Goal: Information Seeking & Learning: Learn about a topic

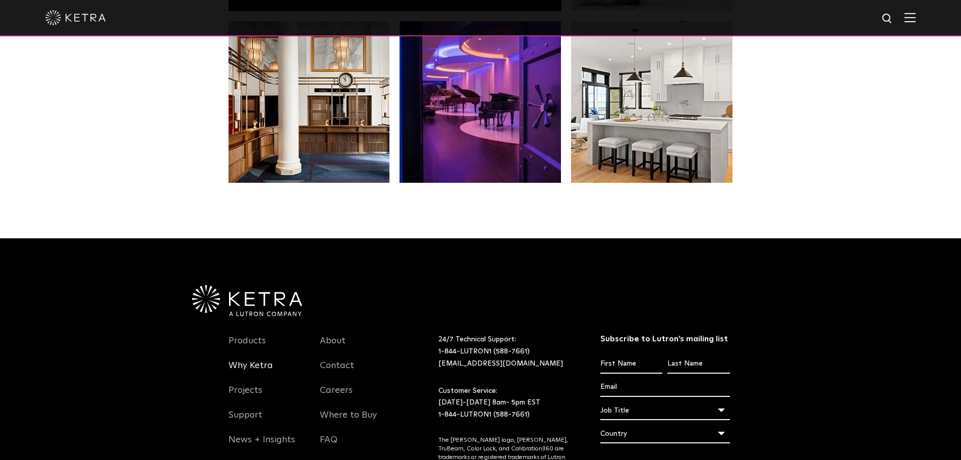
click at [254, 366] on link "Why Ketra" at bounding box center [251, 371] width 44 height 23
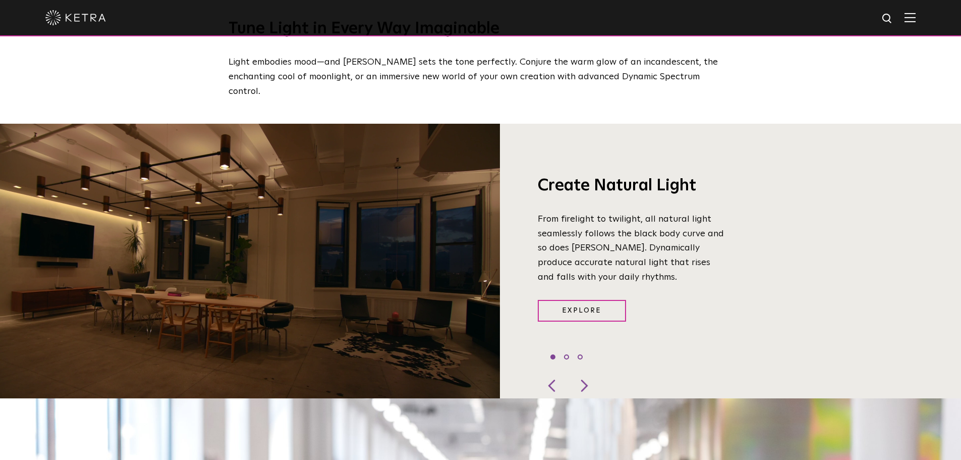
scroll to position [756, 0]
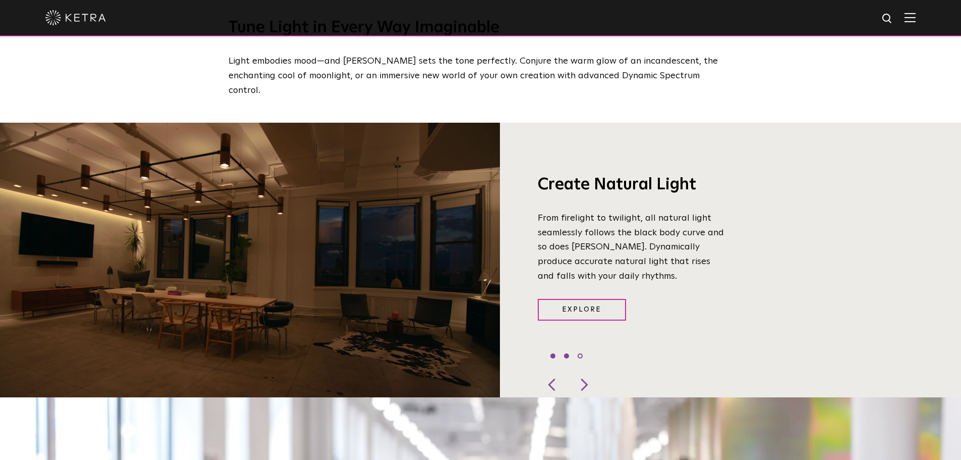
click at [567, 353] on li "2" at bounding box center [566, 355] width 5 height 5
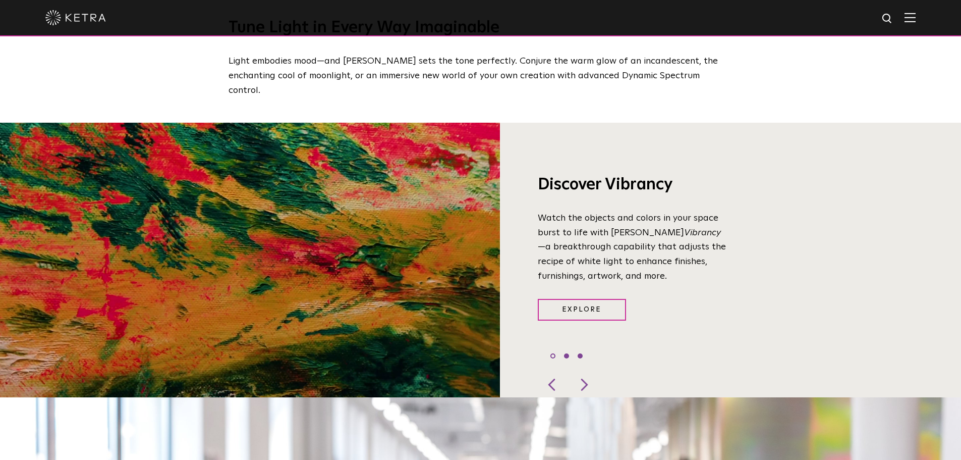
click at [582, 353] on li "3" at bounding box center [580, 355] width 5 height 5
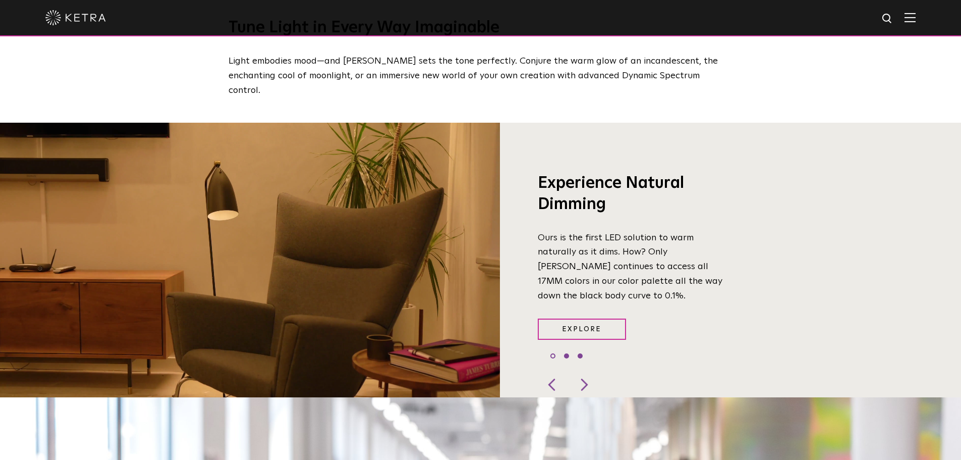
click at [565, 353] on li "2" at bounding box center [566, 355] width 5 height 5
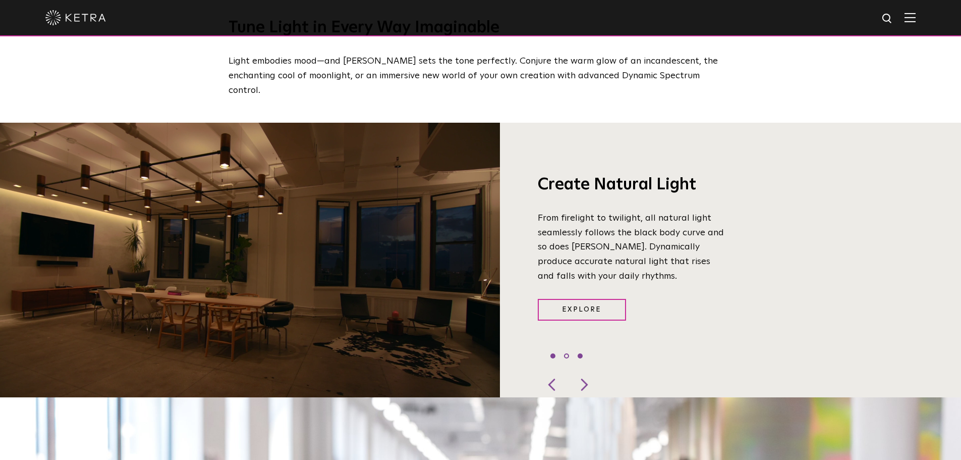
click at [581, 353] on li "3" at bounding box center [580, 355] width 5 height 5
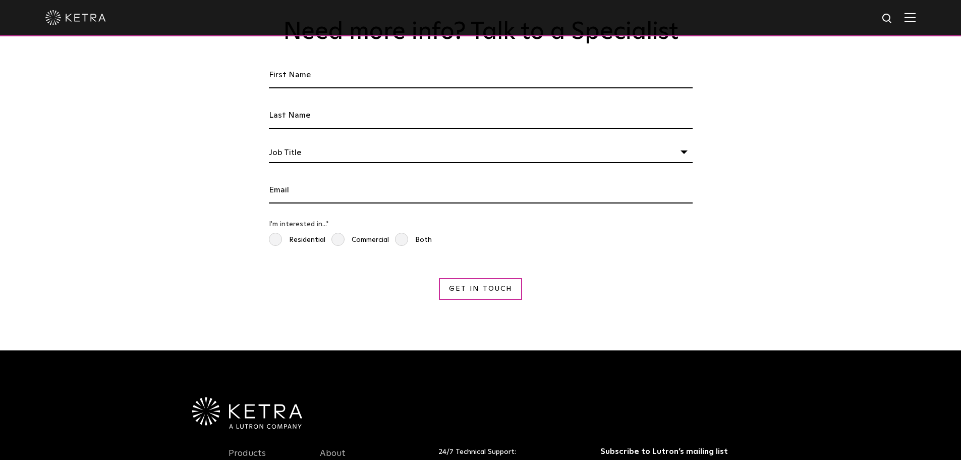
scroll to position [1903, 0]
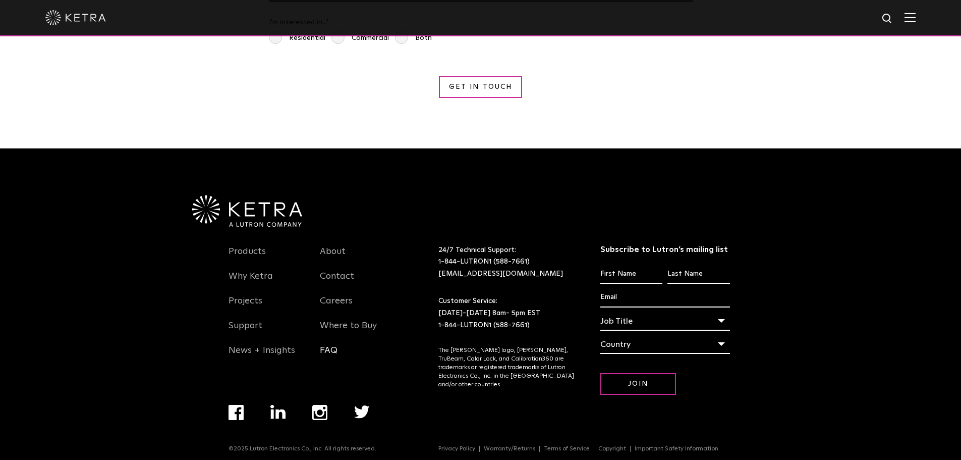
click at [322, 345] on link "FAQ" at bounding box center [329, 356] width 18 height 23
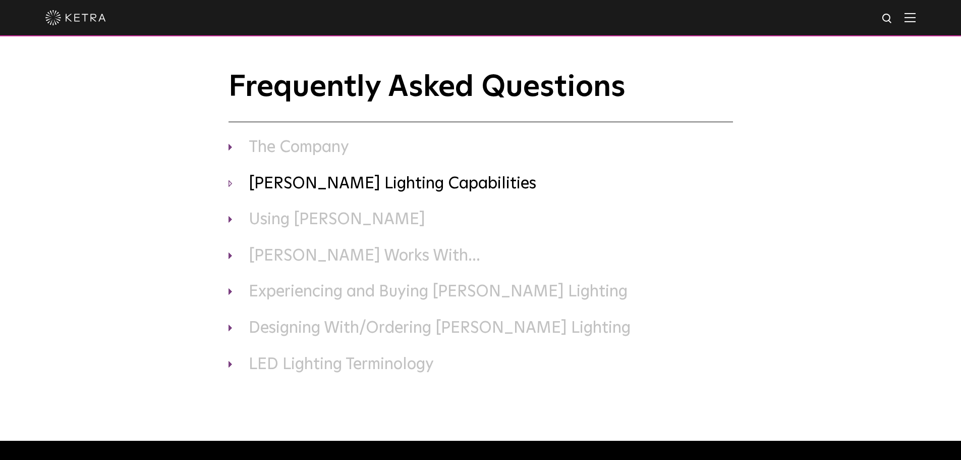
click at [231, 185] on h3 "Ketra Lighting Capabilities" at bounding box center [481, 184] width 505 height 21
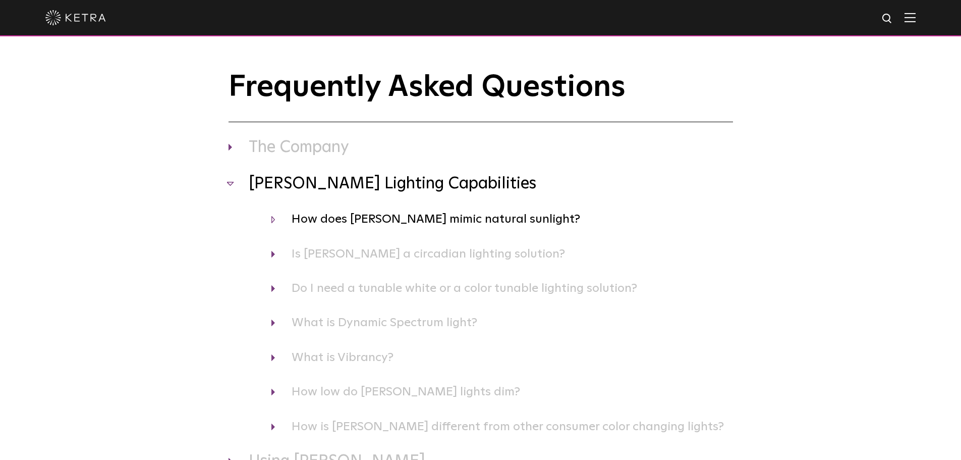
click at [274, 218] on h4 "How does Ketra mimic natural sunlight?" at bounding box center [502, 218] width 462 height 19
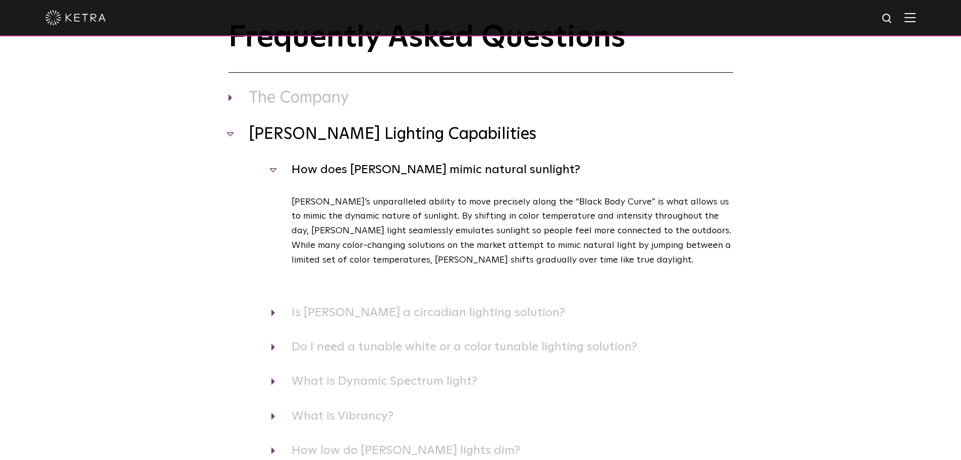
scroll to position [50, 0]
click at [273, 312] on h4 "Is Ketra a circadian lighting solution?" at bounding box center [502, 311] width 462 height 19
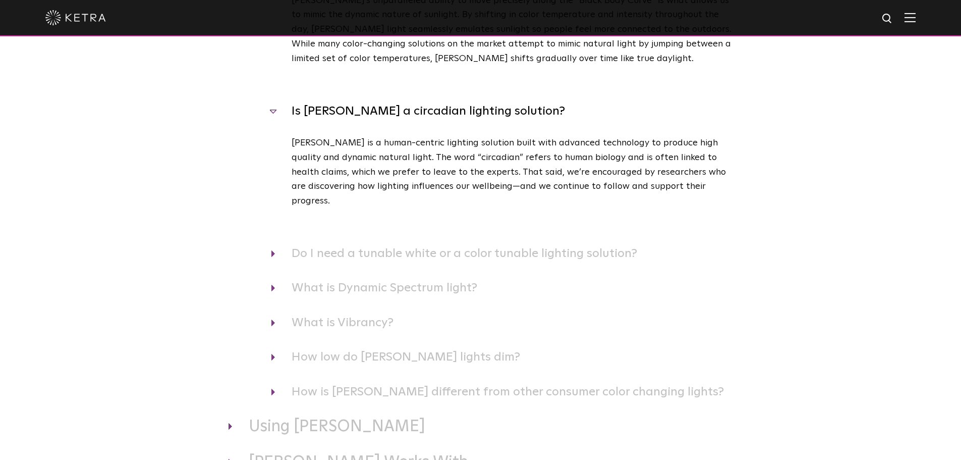
scroll to position [252, 0]
click at [269, 243] on div "Do I need a tunable white or a color tunable lighting solution? There’s a lot t…" at bounding box center [481, 252] width 505 height 19
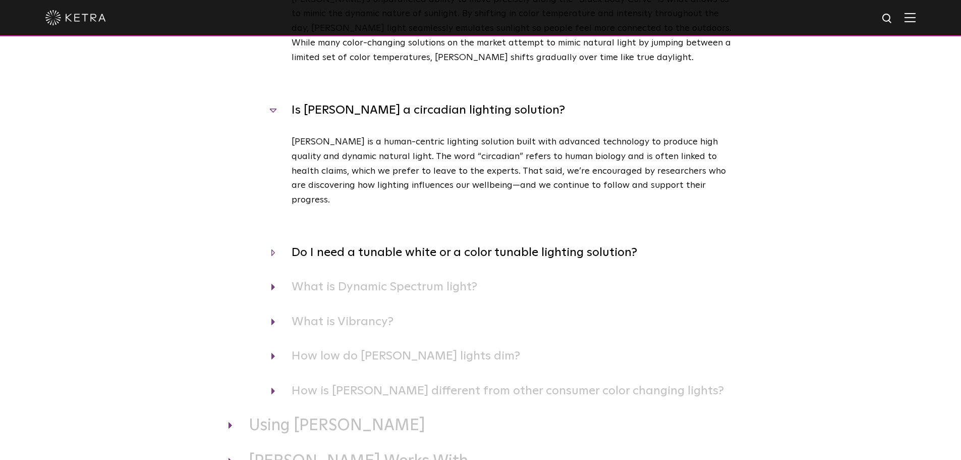
click at [276, 243] on h4 "Do I need a tunable white or a color tunable lighting solution?" at bounding box center [502, 252] width 462 height 19
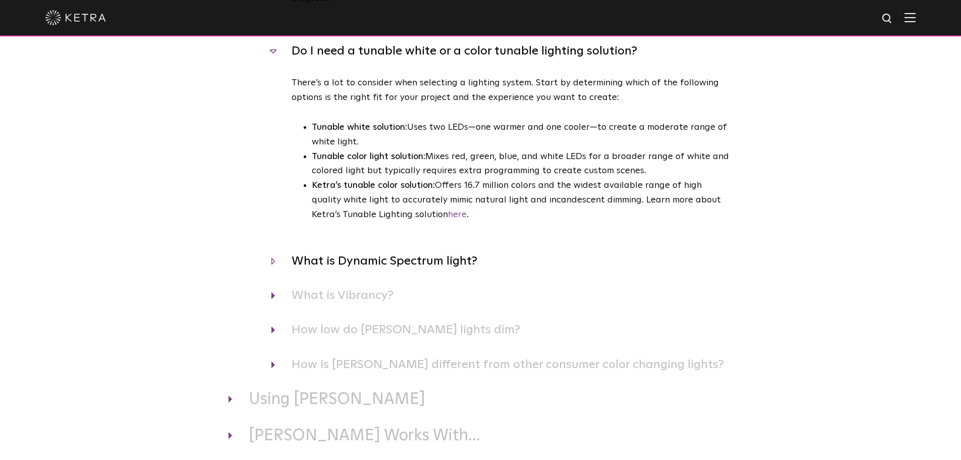
scroll to position [454, 0]
click at [271, 251] on h4 "What is Dynamic Spectrum light?" at bounding box center [502, 260] width 462 height 19
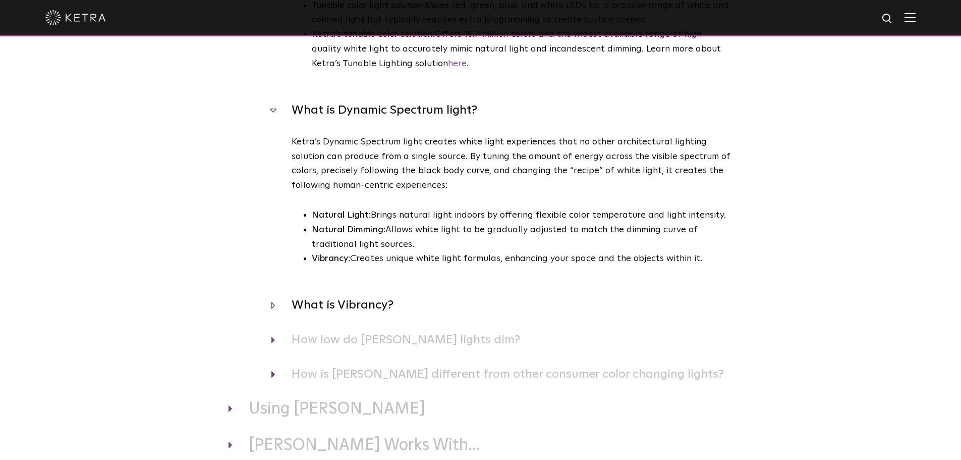
scroll to position [605, 0]
click at [270, 295] on div "What is Vibrancy? Vibrancy changes the recipe of white light to enhance a space…" at bounding box center [481, 304] width 505 height 19
click at [272, 295] on h4 "What is Vibrancy?" at bounding box center [502, 304] width 462 height 19
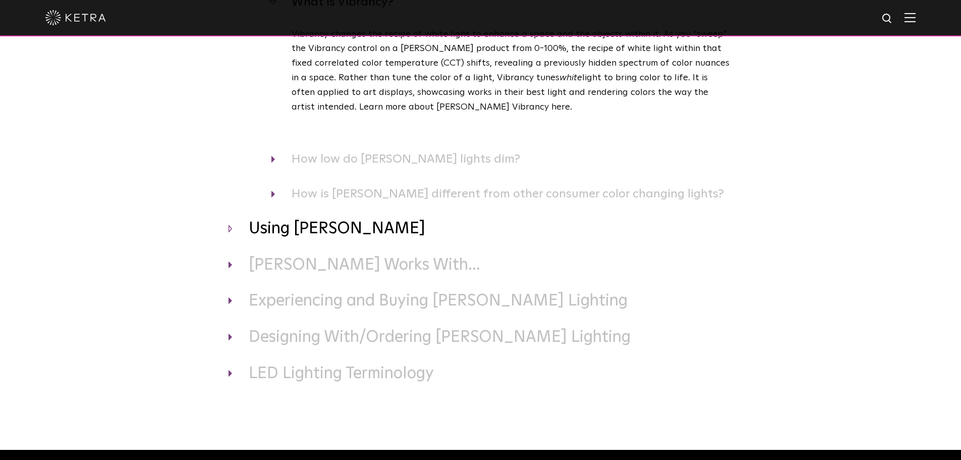
scroll to position [907, 0]
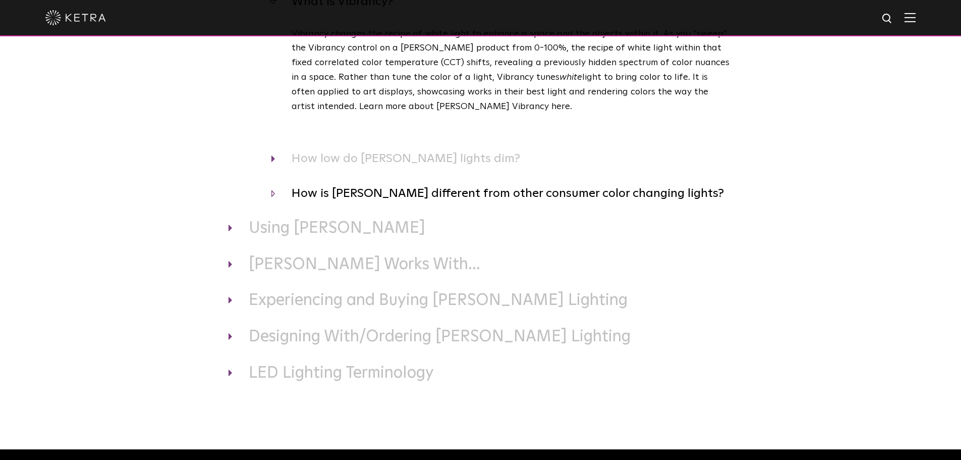
click at [284, 184] on h4 "How is Ketra different from other consumer color changing lights?" at bounding box center [502, 193] width 462 height 19
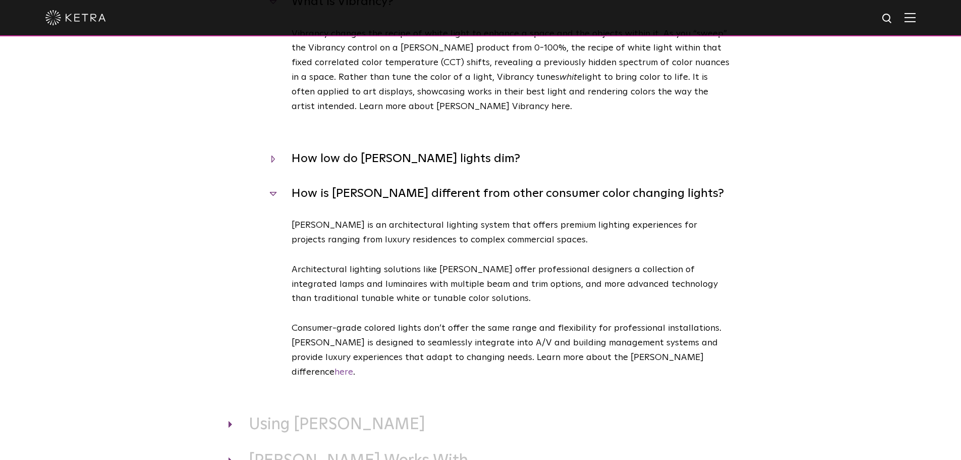
click at [297, 149] on h4 "How low do Ketra lights dim?" at bounding box center [502, 158] width 462 height 19
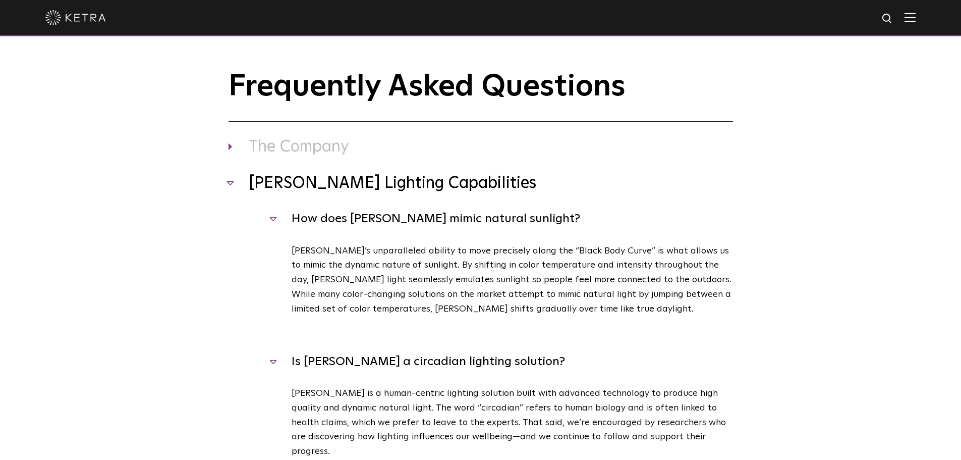
scroll to position [0, 0]
click at [231, 185] on h3 "Ketra Lighting Capabilities" at bounding box center [481, 184] width 505 height 21
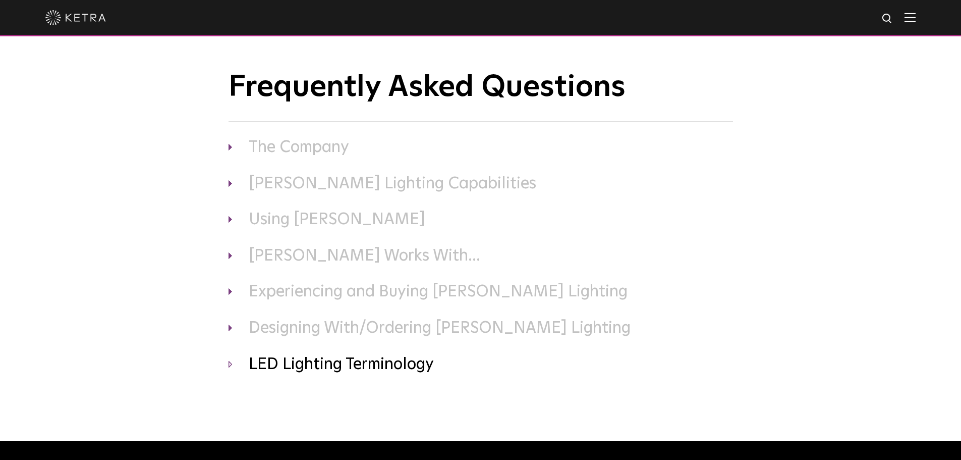
click at [234, 361] on h3 "LED Lighting Terminology" at bounding box center [481, 364] width 505 height 21
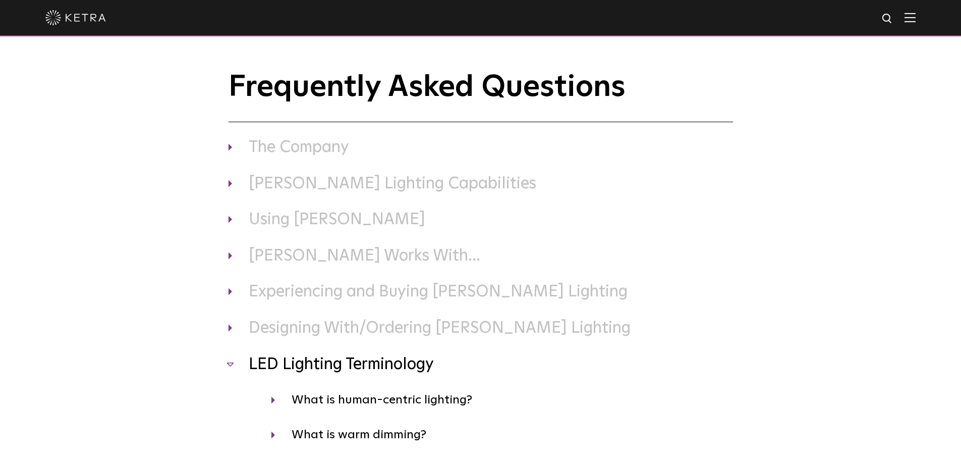
click at [234, 361] on h3 "LED Lighting Terminology" at bounding box center [481, 364] width 505 height 21
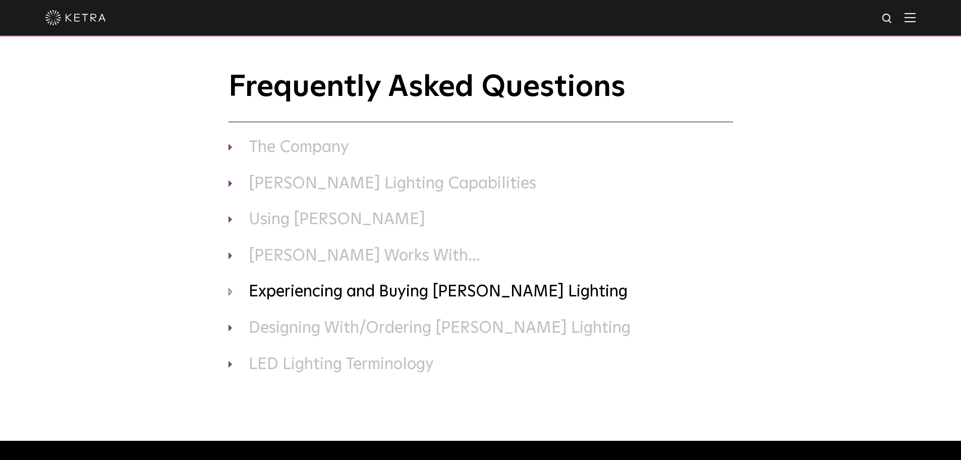
click at [231, 291] on h3 "Experiencing and Buying Ketra Lighting" at bounding box center [481, 292] width 505 height 21
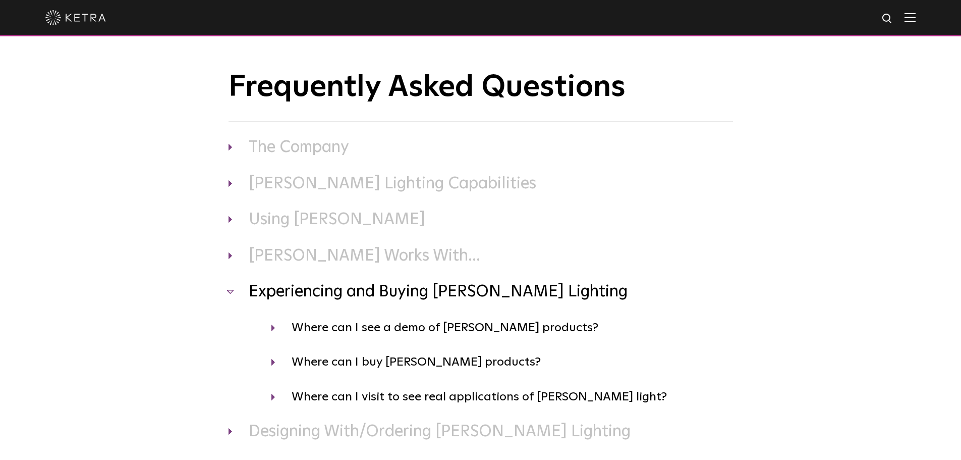
click at [231, 291] on h3 "Experiencing and Buying Ketra Lighting" at bounding box center [481, 292] width 505 height 21
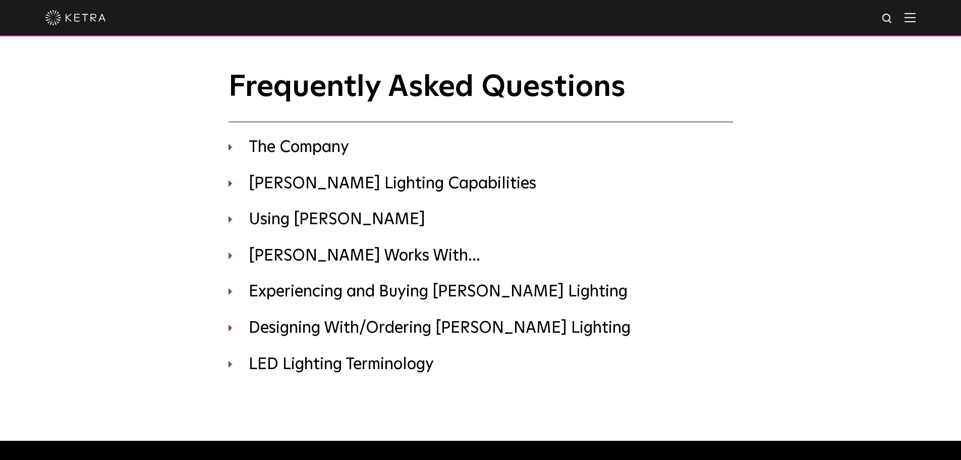
click at [227, 257] on div "Frequently Asked Questions The Company Where is Ketra headquartered? Ketra is h…" at bounding box center [480, 223] width 525 height 304
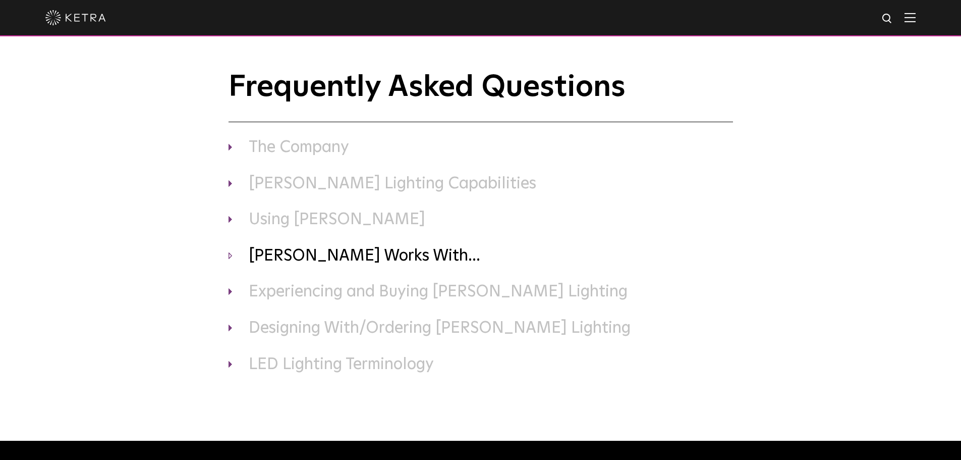
click at [232, 253] on h3 "Ketra Works With..." at bounding box center [481, 256] width 505 height 21
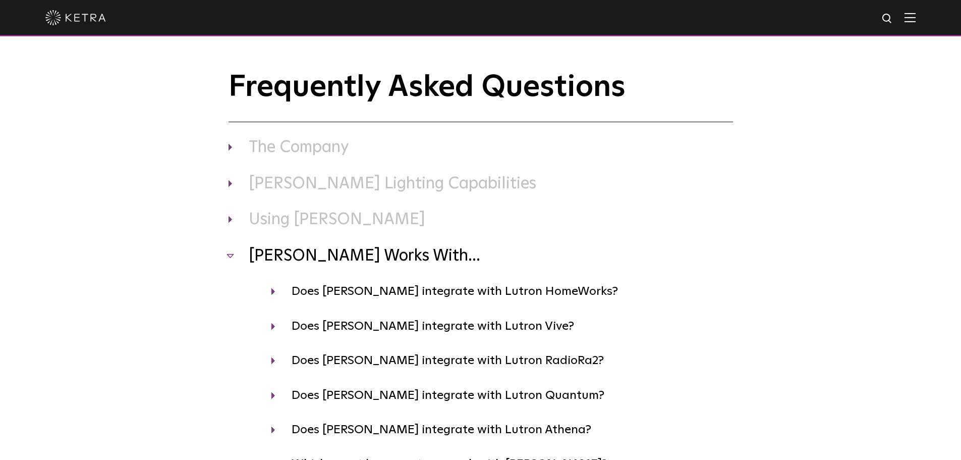
click at [232, 253] on h3 "Ketra Works With..." at bounding box center [481, 256] width 505 height 21
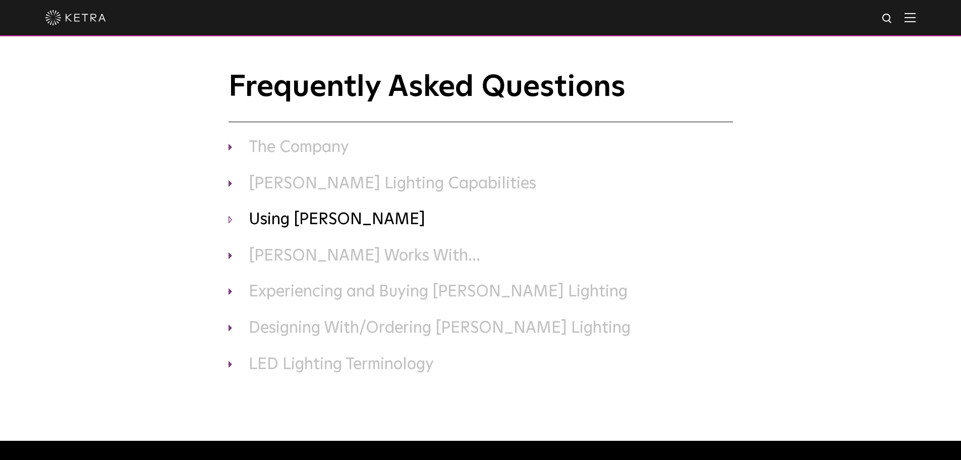
click at [232, 221] on h3 "Using Ketra" at bounding box center [481, 219] width 505 height 21
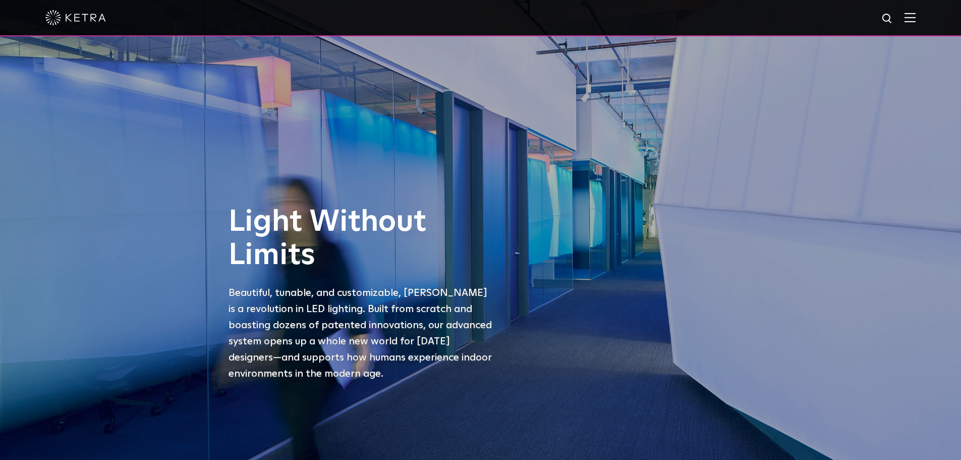
scroll to position [1903, 0]
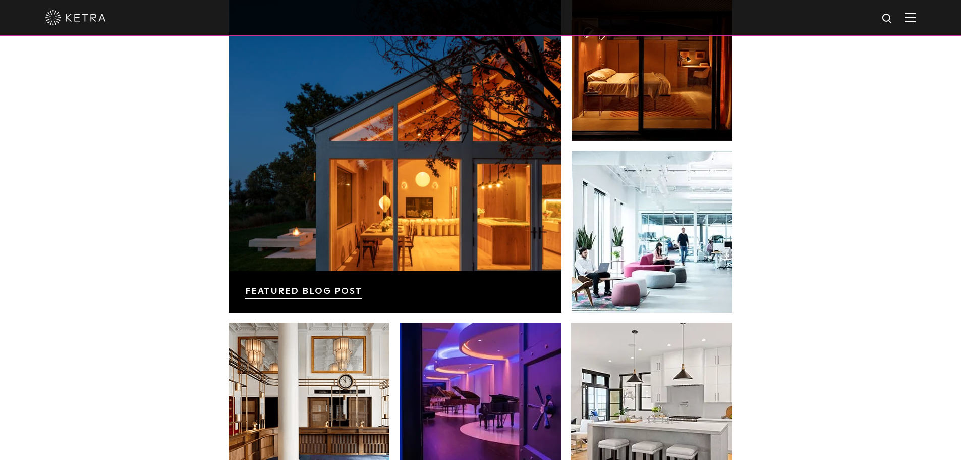
scroll to position [1716, 0]
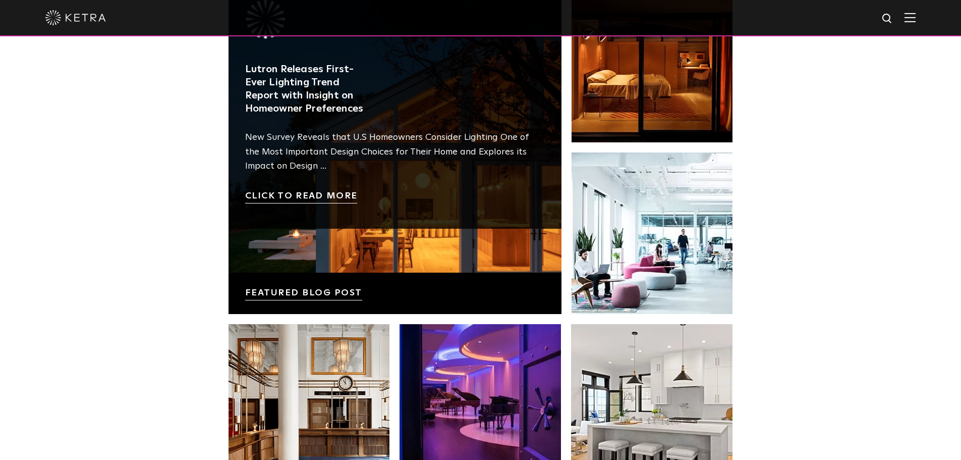
click at [471, 252] on link at bounding box center [395, 147] width 333 height 333
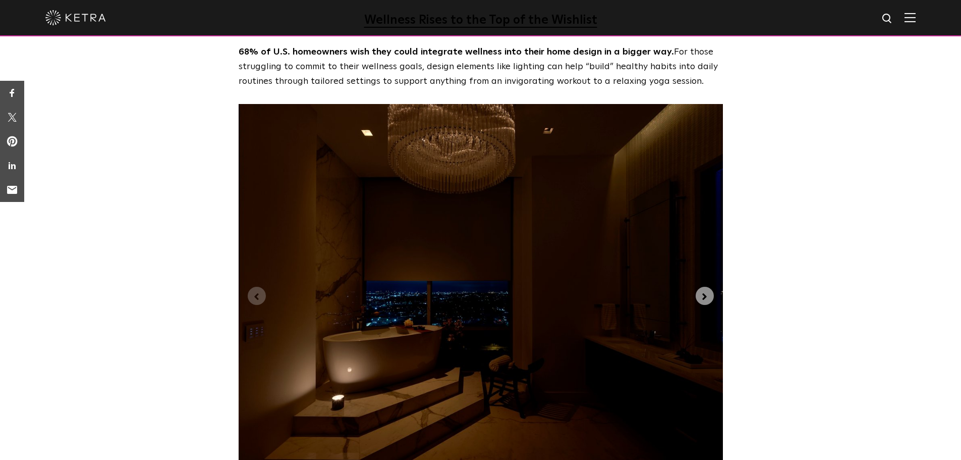
scroll to position [2370, 0]
click at [704, 293] on icon "Next slide" at bounding box center [704, 296] width 5 height 7
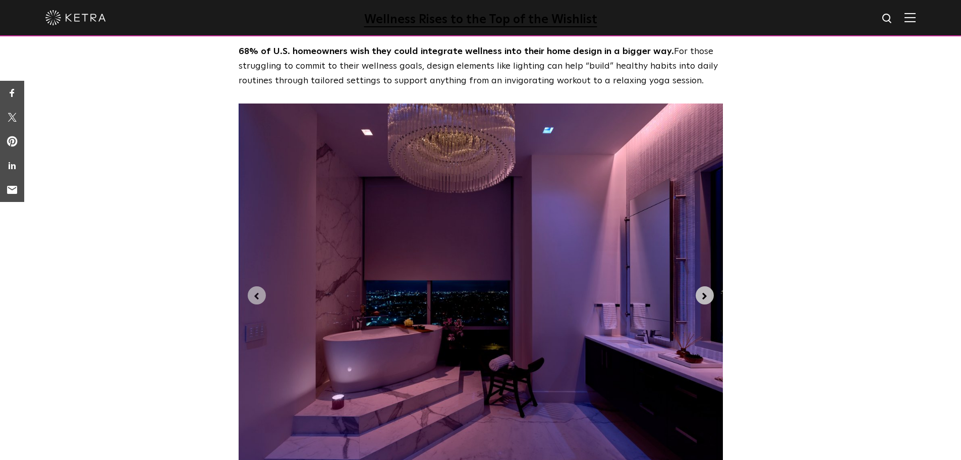
click at [704, 293] on icon "Next slide" at bounding box center [704, 296] width 5 height 7
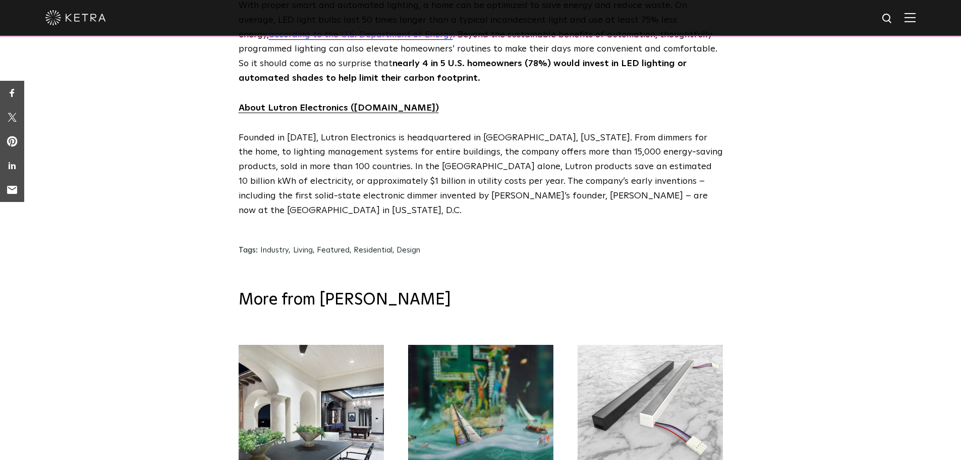
scroll to position [4943, 0]
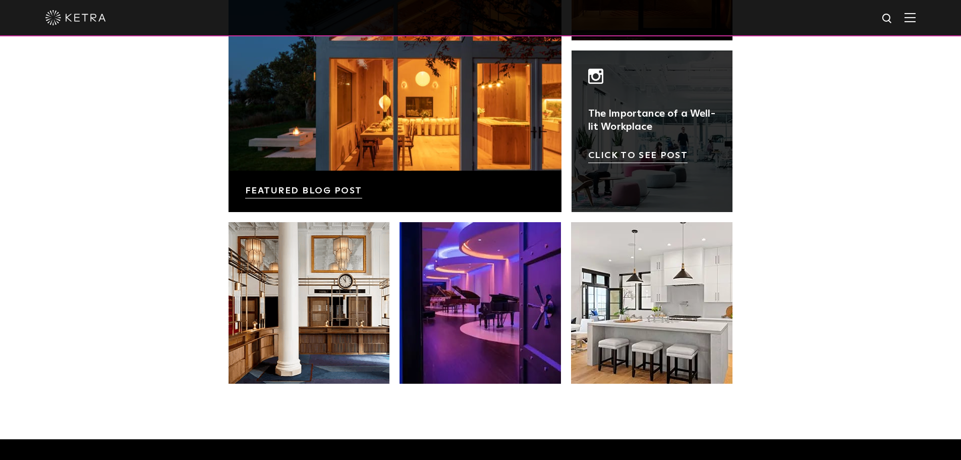
scroll to position [1817, 0]
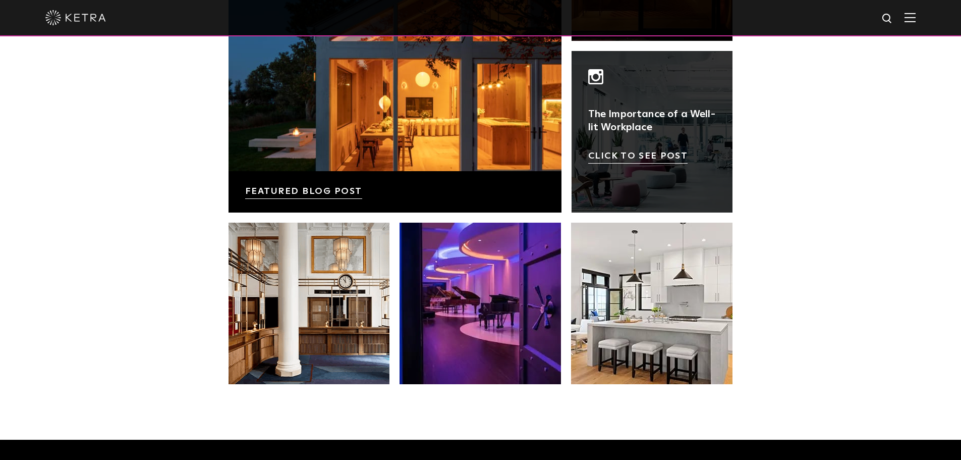
click at [681, 143] on link at bounding box center [652, 131] width 161 height 161
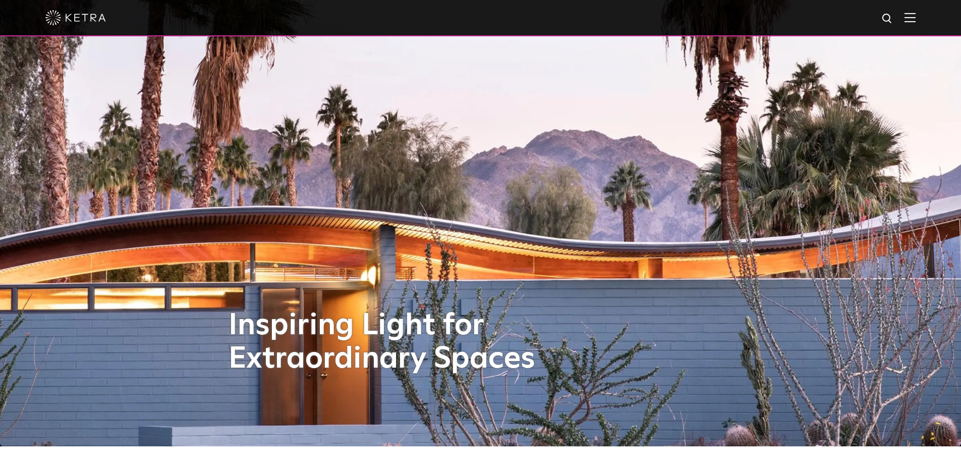
scroll to position [0, 0]
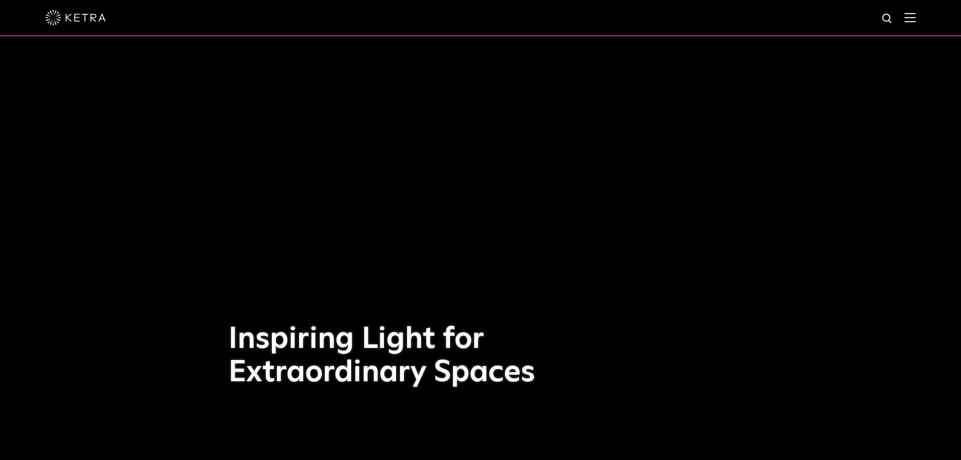
click at [916, 15] on img at bounding box center [910, 18] width 11 height 10
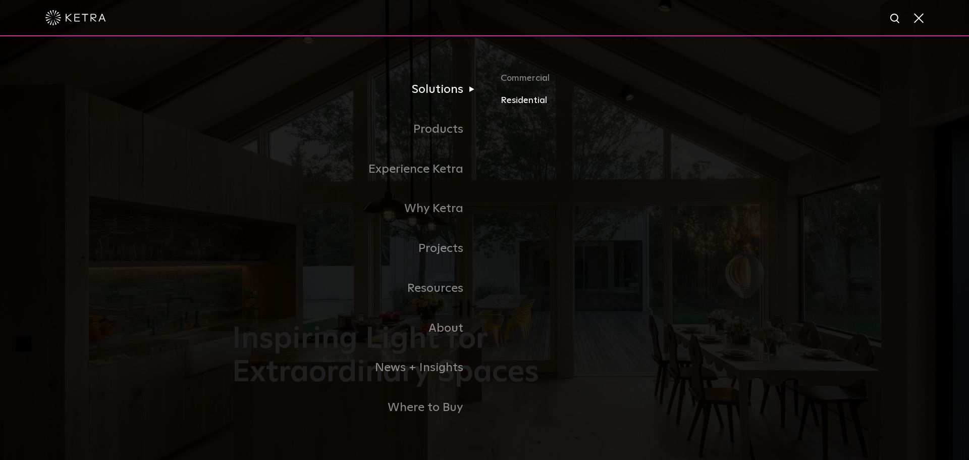
click at [513, 100] on link "Residential" at bounding box center [619, 100] width 236 height 15
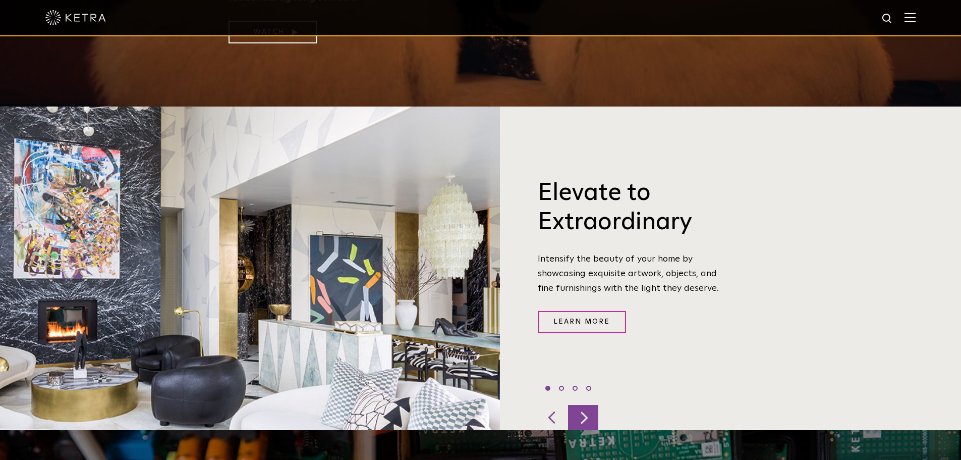
scroll to position [353, 0]
click at [580, 405] on div at bounding box center [583, 417] width 30 height 25
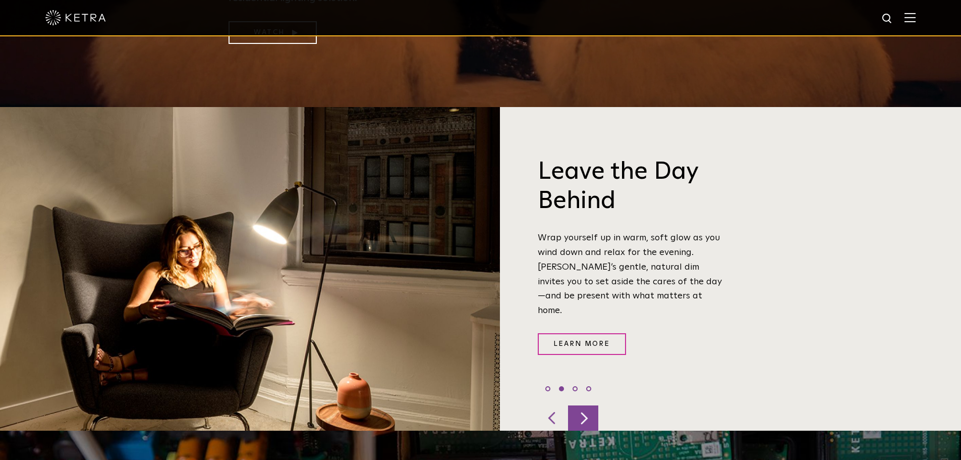
click at [580, 405] on div at bounding box center [583, 417] width 30 height 25
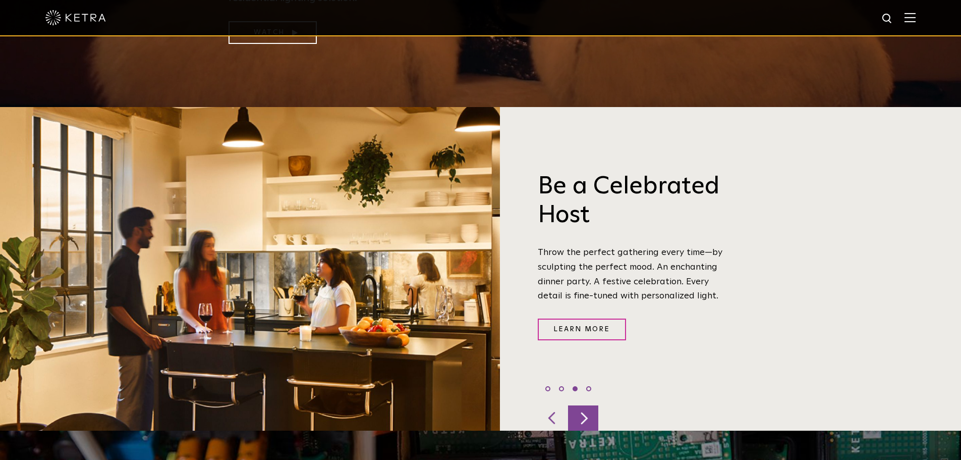
click at [580, 405] on div at bounding box center [583, 417] width 30 height 25
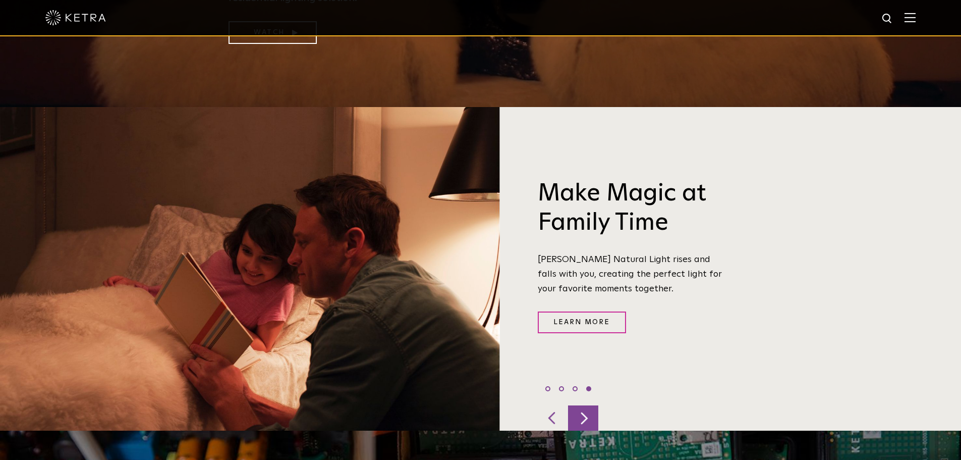
click at [580, 405] on div at bounding box center [583, 417] width 30 height 25
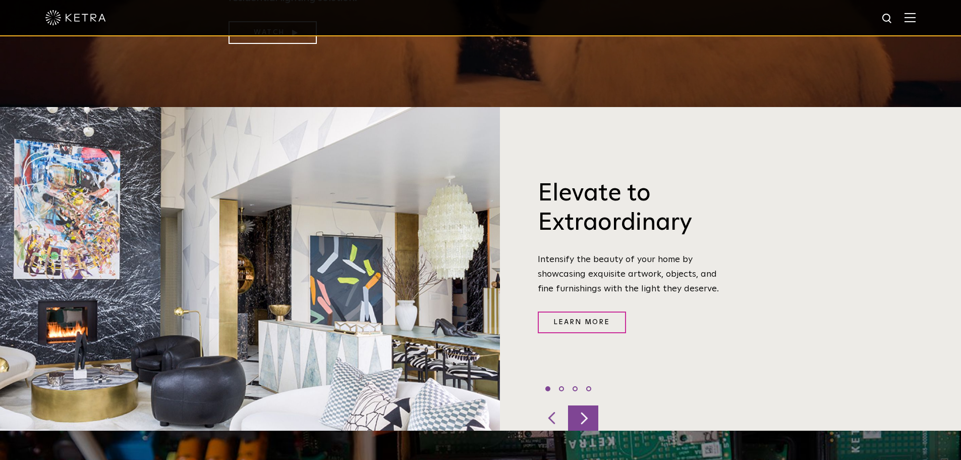
click at [580, 405] on div at bounding box center [583, 417] width 30 height 25
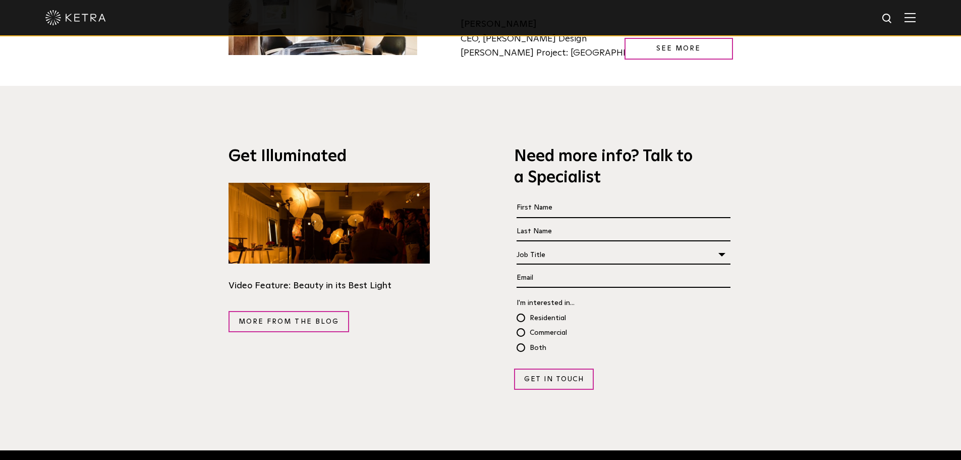
scroll to position [1765, 0]
